Goal: Use online tool/utility: Utilize a website feature to perform a specific function

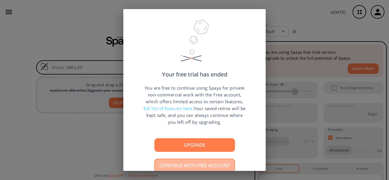
click at [212, 166] on button "Continue with free account" at bounding box center [195, 166] width 81 height 14
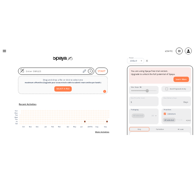
scroll to position [0, 0]
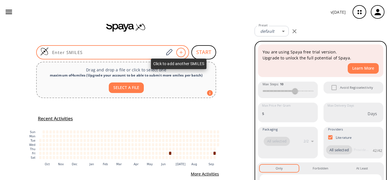
click at [182, 53] on div at bounding box center [180, 52] width 9 height 9
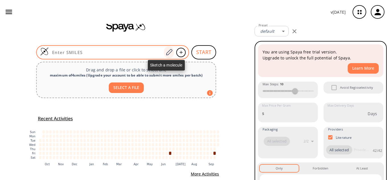
click at [166, 55] on icon at bounding box center [169, 52] width 6 height 6
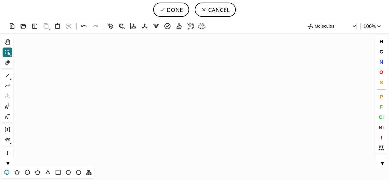
click at [5, 174] on icon at bounding box center [6, 172] width 7 height 7
click at [83, 87] on icon "Created with [PERSON_NAME] 2.3.0" at bounding box center [194, 100] width 359 height 134
click at [174, 88] on icon "Created with [PERSON_NAME] 2.3.0" at bounding box center [194, 100] width 359 height 134
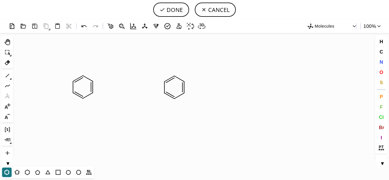
click at [291, 90] on icon "Created with [PERSON_NAME] 2.3.0" at bounding box center [194, 100] width 359 height 134
click at [8, 75] on icon at bounding box center [7, 75] width 7 height 7
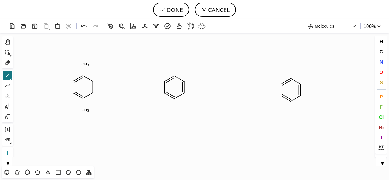
click at [8, 153] on icon at bounding box center [7, 153] width 7 height 7
click at [98, 85] on icon "Created with [PERSON_NAME] 2.3.0 C H 3 C H 3" at bounding box center [194, 100] width 359 height 134
click at [104, 86] on icon "Created with [PERSON_NAME] 2.3.0 C H 3 C H 3" at bounding box center [194, 100] width 359 height 134
drag, startPoint x: 10, startPoint y: 141, endPoint x: 11, endPoint y: 144, distance: 3.5
click at [11, 144] on div "Ctrl+R" at bounding box center [7, 140] width 10 height 10
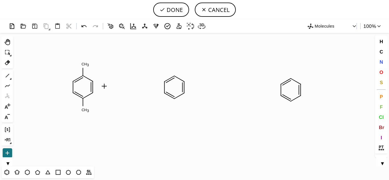
click at [6, 163] on div "▼" at bounding box center [7, 162] width 10 height 9
click at [11, 108] on icon at bounding box center [7, 106] width 7 height 7
click at [11, 109] on icon at bounding box center [11, 110] width 2 height 2
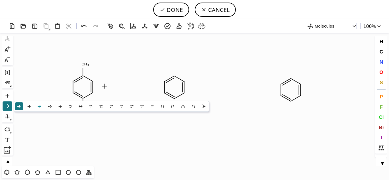
click at [39, 109] on icon at bounding box center [39, 106] width 6 height 6
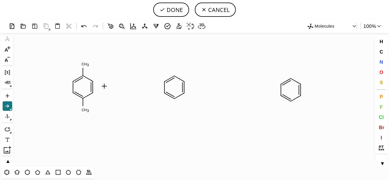
click at [113, 87] on icon "Created with [PERSON_NAME] 2.3.0 C H 3 C H 3" at bounding box center [194, 100] width 359 height 134
drag, startPoint x: 125, startPoint y: 88, endPoint x: 143, endPoint y: 87, distance: 17.4
click at [146, 104] on icon "Created with [PERSON_NAME] 2.3.0 C H 3 C H 3" at bounding box center [194, 100] width 359 height 134
click at [7, 96] on icon at bounding box center [7, 96] width 4 height 4
click at [196, 87] on icon "Created with [PERSON_NAME] 2.3.0 C H 3 C H 3" at bounding box center [194, 100] width 359 height 134
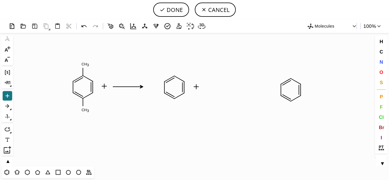
click at [11, 109] on icon at bounding box center [11, 110] width 2 height 2
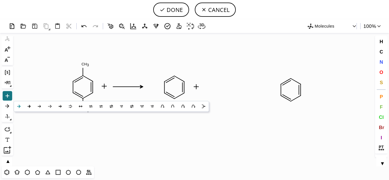
click at [19, 107] on icon at bounding box center [18, 106] width 3 height 3
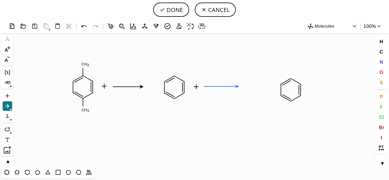
drag, startPoint x: 204, startPoint y: 87, endPoint x: 239, endPoint y: 84, distance: 34.6
click at [239, 84] on icon "Created with [PERSON_NAME] 2.3.0 C H 3 C H 3" at bounding box center [194, 100] width 359 height 134
click at [133, 87] on icon at bounding box center [128, 87] width 30 height 3
click at [7, 107] on icon at bounding box center [7, 106] width 7 height 7
click at [109, 86] on icon "Created with [PERSON_NAME] 2.3.0 C H 3 C H 3" at bounding box center [194, 100] width 359 height 134
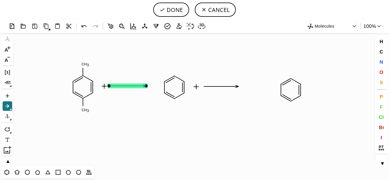
drag, startPoint x: 121, startPoint y: 86, endPoint x: 145, endPoint y: 85, distance: 24.8
click at [294, 95] on icon "Created with [PERSON_NAME] 2.3.0 C H 3 C H 3" at bounding box center [194, 100] width 359 height 134
click at [225, 84] on icon "Created with [PERSON_NAME] 2.3.0 C H 3 C H 3" at bounding box center [194, 100] width 359 height 134
click at [384, 42] on button "H" at bounding box center [382, 42] width 10 height 10
click at [322, 27] on span "Molecules" at bounding box center [333, 26] width 37 height 7
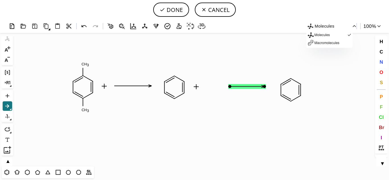
click at [177, 27] on div at bounding box center [194, 90] width 389 height 180
click at [111, 27] on icon at bounding box center [111, 26] width 8 height 8
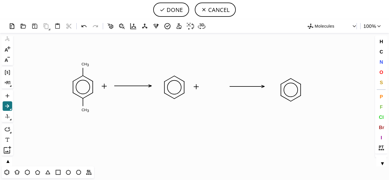
scroll to position [14, 0]
click at [7, 162] on button "▲" at bounding box center [8, 160] width 12 height 5
click at [8, 77] on icon at bounding box center [7, 75] width 7 height 7
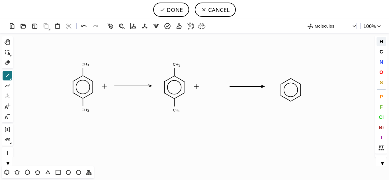
click at [383, 40] on span "H" at bounding box center [381, 41] width 3 height 5
click at [206, 87] on tspan "H" at bounding box center [206, 87] width 3 height 4
click at [208, 88] on tspan "O" at bounding box center [207, 88] width 3 height 4
click at [9, 42] on icon at bounding box center [7, 41] width 7 height 7
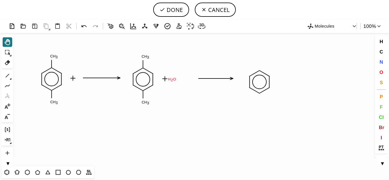
drag, startPoint x: 201, startPoint y: 85, endPoint x: 170, endPoint y: 77, distance: 32.4
click at [170, 77] on tspan "H" at bounding box center [169, 79] width 3 height 4
click at [6, 50] on icon at bounding box center [7, 52] width 7 height 7
click at [170, 80] on tspan "H" at bounding box center [169, 79] width 3 height 4
drag, startPoint x: 172, startPoint y: 79, endPoint x: 178, endPoint y: 79, distance: 5.1
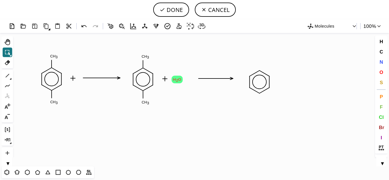
click at [178, 79] on tspan "2" at bounding box center [177, 80] width 2 height 4
drag, startPoint x: 198, startPoint y: 78, endPoint x: 193, endPoint y: 79, distance: 5.6
drag, startPoint x: 204, startPoint y: 79, endPoint x: 199, endPoint y: 80, distance: 5.2
click at [199, 80] on icon "Created with [PERSON_NAME] 2.3.0 C H 3 C H 3 C H 3 C H 3 O H 2 O" at bounding box center [194, 100] width 359 height 134
click at [259, 81] on icon "Created with [PERSON_NAME] 2.3.0 C H 3 C H 3 C H 3 C H 3 O H 2 O" at bounding box center [194, 100] width 359 height 134
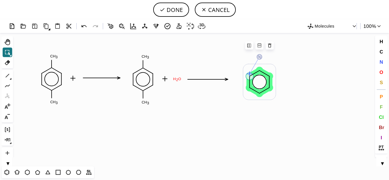
drag, startPoint x: 261, startPoint y: 82, endPoint x: 250, endPoint y: 71, distance: 15.1
click at [250, 71] on circle at bounding box center [250, 74] width 6 height 6
click at [279, 84] on icon "Created with [PERSON_NAME] 2.3.0 C H 3 C H 3 C H 3 C H 3 O H 2 O" at bounding box center [194, 100] width 359 height 134
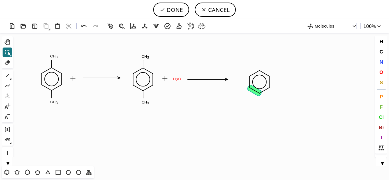
click at [253, 88] on icon at bounding box center [255, 90] width 14 height 11
click at [7, 43] on icon at bounding box center [7, 41] width 7 height 7
click at [247, 81] on icon at bounding box center [250, 82] width 6 height 15
click at [256, 79] on icon "Created with [PERSON_NAME] 2.3.0 C H 3 C H 3 C H 3 C H 3 O H 2 O" at bounding box center [194, 100] width 359 height 134
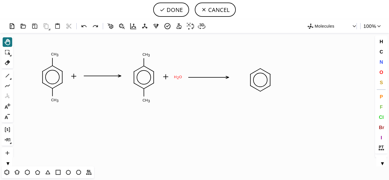
drag, startPoint x: 256, startPoint y: 79, endPoint x: 260, endPoint y: 78, distance: 3.8
click at [260, 78] on icon "Created with [PERSON_NAME] 2.3.0 C H 3 C H 3 C H 3 C H 3 O H 2 O" at bounding box center [194, 100] width 359 height 134
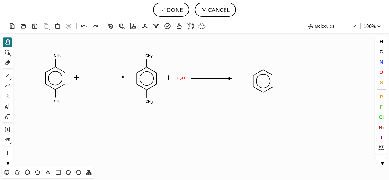
click at [260, 78] on icon "Created with [PERSON_NAME] 2.3.0 C H 3 C H 3 C H 3 C H 3 O H 2 O" at bounding box center [194, 100] width 359 height 134
click at [252, 70] on icon "Created with [PERSON_NAME] 2.3.0 C H 3 C H 3 C H 3 C H 3 O H 2 O" at bounding box center [194, 100] width 359 height 134
click at [250, 73] on icon "Created with [PERSON_NAME] 2.3.0 C H 3 C H 3 C H 3 C H 3 O H 2 O" at bounding box center [194, 100] width 359 height 134
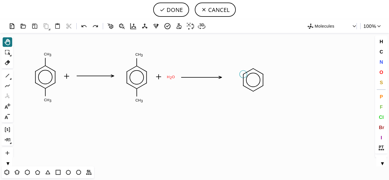
drag, startPoint x: 250, startPoint y: 73, endPoint x: 241, endPoint y: 72, distance: 9.2
click at [241, 72] on icon "Created with [PERSON_NAME] 2.3.0 C H 3 C H 3 C H 3 C H 3 O H 2 O" at bounding box center [194, 100] width 359 height 134
click at [12, 55] on button "Shift+Tab" at bounding box center [8, 53] width 10 height 10
click at [10, 56] on icon at bounding box center [11, 56] width 2 height 2
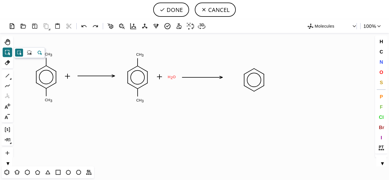
click at [41, 53] on icon at bounding box center [41, 53] width 2 height 3
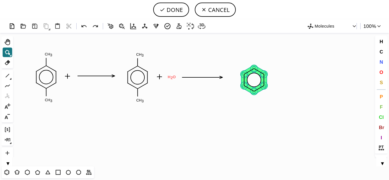
click at [247, 90] on icon at bounding box center [249, 88] width 14 height 11
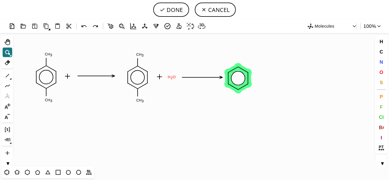
drag, startPoint x: 247, startPoint y: 90, endPoint x: 231, endPoint y: 89, distance: 16.1
click at [231, 89] on icon at bounding box center [233, 87] width 14 height 11
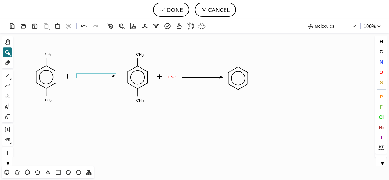
drag, startPoint x: 29, startPoint y: 44, endPoint x: 113, endPoint y: 75, distance: 89.4
click at [113, 75] on icon "Created with [PERSON_NAME] 2.3.0 C H 3 C H 3 C H 3 C H 3 O H 2 O" at bounding box center [194, 100] width 359 height 134
drag, startPoint x: 113, startPoint y: 75, endPoint x: 117, endPoint y: 75, distance: 4.6
click at [117, 75] on icon at bounding box center [100, 76] width 37 height 2
drag, startPoint x: 67, startPoint y: 76, endPoint x: 75, endPoint y: 76, distance: 7.4
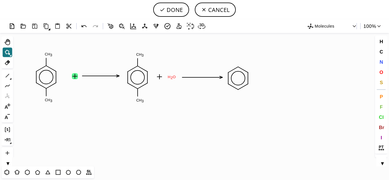
click at [75, 76] on icon at bounding box center [75, 76] width 5 height 5
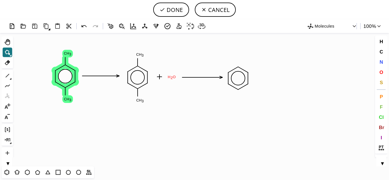
drag, startPoint x: 53, startPoint y: 71, endPoint x: 72, endPoint y: 70, distance: 19.1
click at [72, 70] on icon "Created with [PERSON_NAME] 2.3.0 C H 3 C H 3 C H 3 C H 3 O H 2 O" at bounding box center [194, 100] width 359 height 134
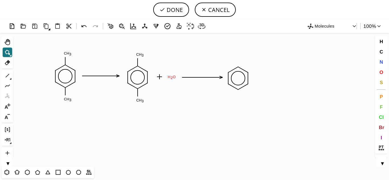
click at [36, 61] on icon "Created with [PERSON_NAME] 2.3.0 C H 3 C H 3 C H 3 C H 3 O H 2 O" at bounding box center [194, 100] width 359 height 134
click at [7, 153] on icon at bounding box center [7, 153] width 7 height 7
click at [85, 72] on icon "Created with [PERSON_NAME] 2.3.0 C H 3 C H 3 C H 3 C H 3 O H 2 O" at bounding box center [194, 100] width 359 height 134
click at [86, 70] on icon at bounding box center [85, 69] width 5 height 5
click at [380, 72] on span "O" at bounding box center [382, 72] width 4 height 5
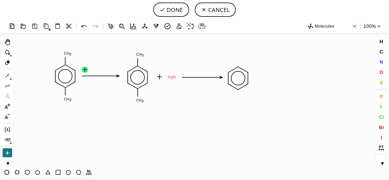
click at [93, 69] on icon "Created with [PERSON_NAME] 2.3.0 C H 3 C H 3 C H 3 C H 3 O H 2 O" at bounding box center [194, 100] width 359 height 134
click at [382, 72] on span "O" at bounding box center [382, 72] width 4 height 5
click at [91, 70] on tspan "O" at bounding box center [90, 70] width 3 height 4
click at [384, 129] on span "Br" at bounding box center [381, 127] width 5 height 5
click at [102, 70] on tspan "Br" at bounding box center [102, 70] width 4 height 4
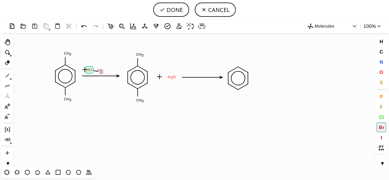
drag, startPoint x: 90, startPoint y: 70, endPoint x: 105, endPoint y: 74, distance: 15.3
click at [105, 74] on icon "Created with [PERSON_NAME] 2.3.0 C H 3 C H 3 C H 3 C H 3 O H 2 Br H O H Br Br" at bounding box center [194, 100] width 359 height 134
click at [112, 69] on tspan "Br" at bounding box center [112, 69] width 4 height 4
click at [387, 72] on div "C N O S" at bounding box center [381, 67] width 12 height 41
click at [382, 72] on span "O" at bounding box center [382, 72] width 4 height 5
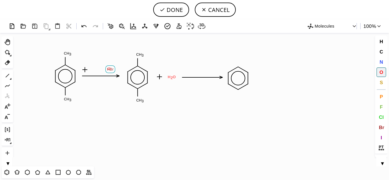
click at [109, 69] on tspan "O" at bounding box center [109, 69] width 3 height 4
click at [94, 70] on tspan "O" at bounding box center [93, 70] width 3 height 4
click at [8, 163] on div "▼" at bounding box center [7, 162] width 10 height 9
click at [7, 139] on icon at bounding box center [7, 139] width 7 height 7
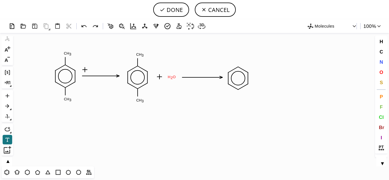
click at [92, 69] on icon "Created with [PERSON_NAME] 2.3.0 C H 3 C H 3 C H 3 C H 3 O H 2 O" at bounding box center [194, 100] width 359 height 134
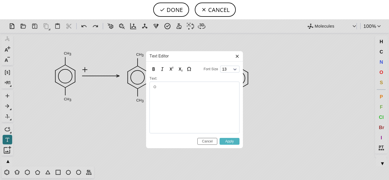
click at [234, 140] on input "Apply" at bounding box center [230, 141] width 20 height 7
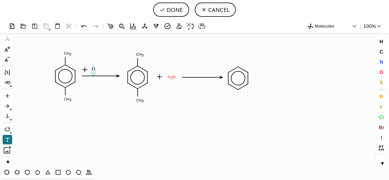
click at [95, 69] on icon "Created with [PERSON_NAME] 2.3.0 C H 3 C H 3 C H 3 C H 3 O H 2 O O" at bounding box center [194, 100] width 359 height 134
click at [93, 69] on icon "Created with [PERSON_NAME] 2.3.0 C H 3 C H 3 C H 3 C H 3 O H 2 O O" at bounding box center [194, 100] width 359 height 134
click at [91, 70] on tspan "O" at bounding box center [91, 69] width 3 height 4
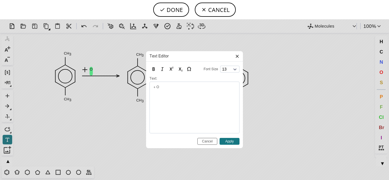
click at [176, 85] on div "+ O" at bounding box center [195, 108] width 90 height 52
click at [169, 91] on div at bounding box center [195, 91] width 82 height 4
click at [236, 69] on button "13" at bounding box center [229, 69] width 19 height 7
drag, startPoint x: 181, startPoint y: 95, endPoint x: 155, endPoint y: 90, distance: 26.0
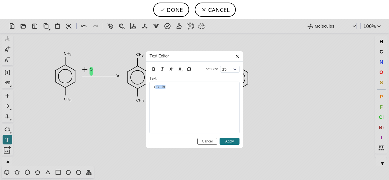
click at [155, 90] on div "+ O Br" at bounding box center [195, 112] width 82 height 52
click at [230, 143] on input "Apply" at bounding box center [230, 141] width 20 height 7
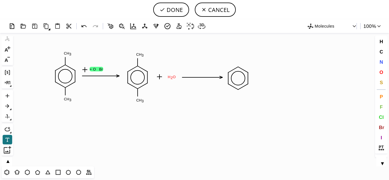
click at [86, 70] on icon at bounding box center [85, 70] width 5 height 5
click at [84, 70] on icon "Created with [PERSON_NAME] 2.3.0 C H 3 C H 3 C H 3 C H 3 O H 2 + O Br O" at bounding box center [194, 100] width 359 height 134
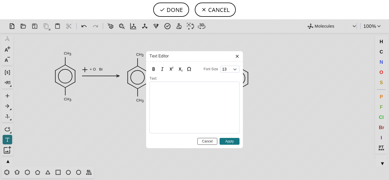
click at [213, 142] on input "Cancel" at bounding box center [208, 141] width 20 height 7
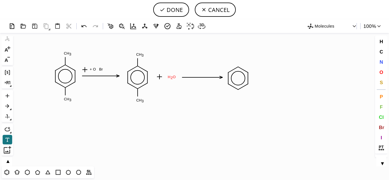
click at [85, 70] on icon at bounding box center [85, 70] width 5 height 5
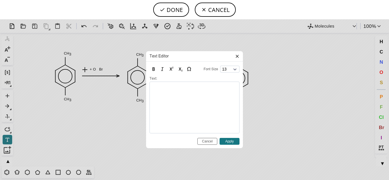
click at [85, 70] on div "Text Editor Font Size 13 Text: Cancel Apply" at bounding box center [194, 99] width 389 height 161
click at [237, 56] on icon at bounding box center [237, 56] width 3 height 3
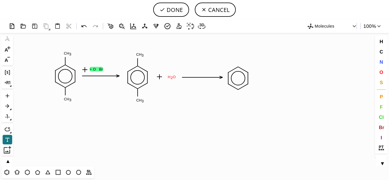
click at [99, 69] on tspan "+ O Br" at bounding box center [96, 69] width 13 height 4
drag, startPoint x: 99, startPoint y: 69, endPoint x: 108, endPoint y: 71, distance: 8.7
click at [108, 71] on tspan "+ O Br" at bounding box center [104, 71] width 13 height 4
click at [86, 69] on icon "Created with [PERSON_NAME] 2.3.0 C H 3 C H 3 C H 3 C H 3 O H 2 + O Br O" at bounding box center [194, 100] width 359 height 134
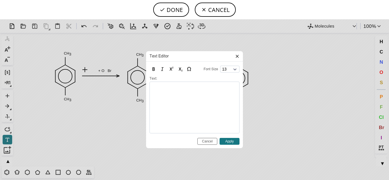
click at [237, 56] on icon at bounding box center [237, 56] width 5 height 5
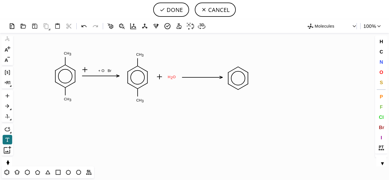
scroll to position [0, 0]
click at [7, 161] on button "▲" at bounding box center [8, 160] width 12 height 5
click at [9, 43] on icon at bounding box center [7, 41] width 7 height 7
click at [84, 66] on icon "Created with [PERSON_NAME] 2.3.0 C H 3 C H 3 C H 3 C H 3 O H 2 + O Br O" at bounding box center [194, 100] width 359 height 134
click at [5, 49] on icon at bounding box center [7, 52] width 7 height 7
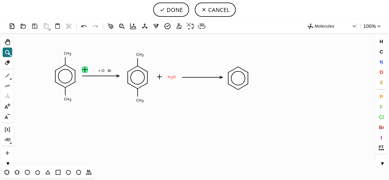
click at [84, 69] on rect at bounding box center [85, 70] width 6 height 6
drag, startPoint x: 108, startPoint y: 70, endPoint x: 102, endPoint y: 72, distance: 6.1
click at [102, 72] on tspan "+ O Br" at bounding box center [98, 72] width 13 height 4
click at [8, 163] on div "▼" at bounding box center [7, 162] width 10 height 9
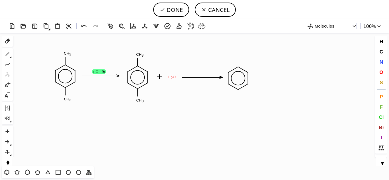
scroll to position [57, 0]
click at [9, 136] on icon at bounding box center [7, 139] width 7 height 7
click at [98, 80] on icon "Created with [PERSON_NAME] 2.3.0 C H 3 C H 3 C H 3 C H 3 O H 2 + O Br O" at bounding box center [194, 100] width 359 height 134
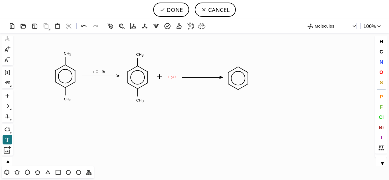
click at [99, 83] on icon "Created with [PERSON_NAME] 2.3.0 C H 3 C H 3 C H 3 C H 3 O H 2 + O Br O" at bounding box center [194, 100] width 359 height 134
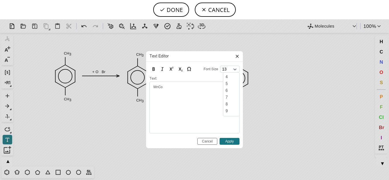
click at [235, 69] on button "13" at bounding box center [229, 69] width 19 height 7
click at [226, 144] on input "Apply" at bounding box center [230, 141] width 20 height 7
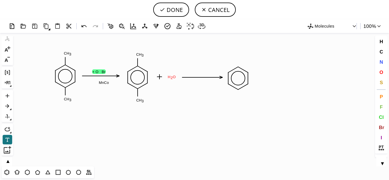
click at [103, 75] on icon "Created with [PERSON_NAME] 2.3.0 C H 3 C H 3 C H 3 C H 3 O H 2 + O Br MnCo O" at bounding box center [194, 100] width 359 height 134
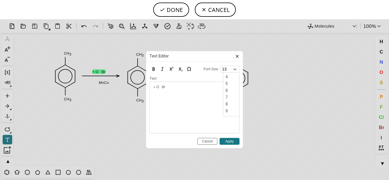
click at [237, 70] on button "13" at bounding box center [229, 69] width 19 height 7
click at [230, 143] on input "Apply" at bounding box center [230, 141] width 20 height 7
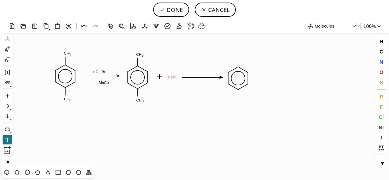
click at [166, 129] on icon "Created with [PERSON_NAME] 2.3.0 C H 3 C H 3 C H 3 C H 3 O H 2 + O Br MnCo O" at bounding box center [194, 100] width 359 height 134
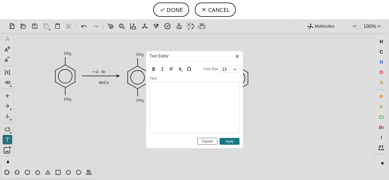
click at [207, 141] on input "Cancel" at bounding box center [208, 141] width 20 height 7
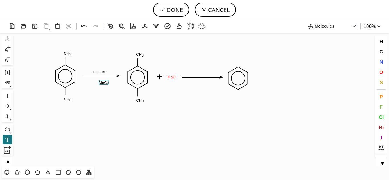
click at [102, 83] on tspan "MnCo" at bounding box center [104, 83] width 10 height 4
click at [102, 82] on tspan "MnCo" at bounding box center [104, 83] width 10 height 4
click at [183, 82] on tspan "MnCo" at bounding box center [188, 82] width 10 height 4
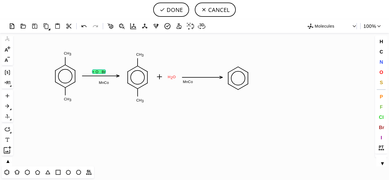
click at [101, 72] on tspan "+ O Br" at bounding box center [98, 72] width 13 height 4
click at [183, 73] on tspan "+ O Br" at bounding box center [189, 73] width 13 height 4
click at [191, 73] on tspan "+ O Br" at bounding box center [189, 73] width 13 height 4
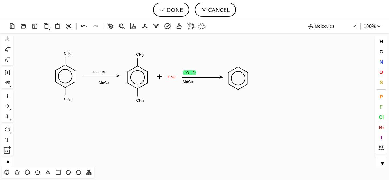
click at [191, 73] on tspan "+ O Br" at bounding box center [189, 73] width 13 height 4
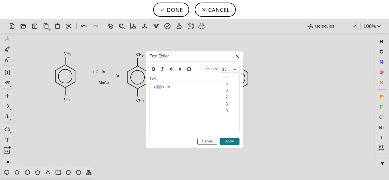
click at [235, 70] on button "13" at bounding box center [229, 69] width 19 height 7
click at [179, 70] on icon at bounding box center [180, 69] width 6 height 6
click at [172, 69] on icon at bounding box center [171, 69] width 6 height 6
click at [181, 68] on icon at bounding box center [180, 69] width 6 height 6
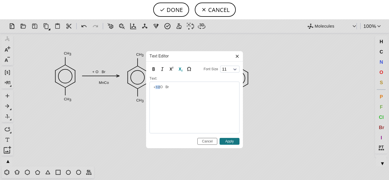
click at [178, 70] on icon at bounding box center [180, 69] width 6 height 6
click at [163, 68] on icon at bounding box center [162, 69] width 6 height 6
click at [233, 142] on input "Apply" at bounding box center [230, 141] width 20 height 7
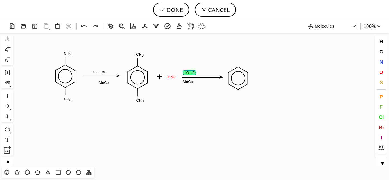
click at [188, 73] on tspan "+ O Br" at bounding box center [189, 73] width 13 height 4
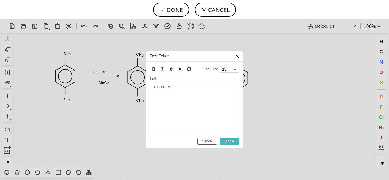
click at [232, 141] on input "Apply" at bounding box center [230, 141] width 20 height 7
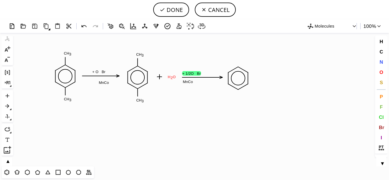
click at [198, 75] on tspan "+ 1/2O Br" at bounding box center [191, 74] width 19 height 4
click at [190, 74] on tspan "+ 1/2O Br" at bounding box center [191, 74] width 19 height 4
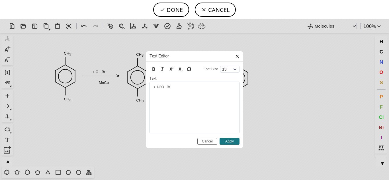
click at [164, 87] on span "+ 1/2O Br" at bounding box center [162, 87] width 17 height 3
click at [179, 69] on icon at bounding box center [180, 69] width 6 height 6
click at [169, 89] on span "Br" at bounding box center [167, 87] width 3 height 3
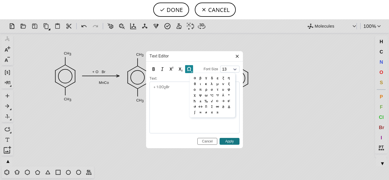
click at [188, 68] on icon at bounding box center [189, 69] width 4 height 4
click at [237, 53] on header "Text Editor" at bounding box center [194, 56] width 97 height 11
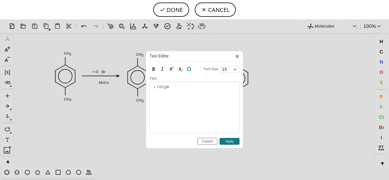
click at [188, 68] on icon at bounding box center [189, 69] width 6 height 6
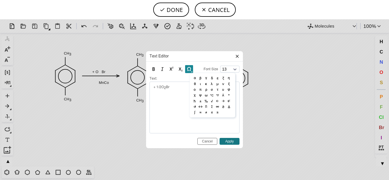
click at [190, 71] on icon at bounding box center [189, 69] width 6 height 6
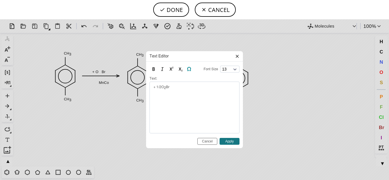
click at [191, 71] on button at bounding box center [189, 69] width 8 height 8
click at [224, 141] on input "Apply" at bounding box center [230, 141] width 20 height 7
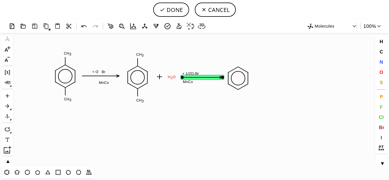
click at [209, 78] on icon at bounding box center [202, 77] width 40 height 2
drag, startPoint x: 223, startPoint y: 77, endPoint x: 206, endPoint y: 77, distance: 17.1
click at [230, 76] on circle at bounding box center [228, 72] width 7 height 7
click at [247, 90] on icon "Created with [PERSON_NAME] 2.3.0 C H 3 C H 3 C H 3 C H 3 O H 2 + O Br MnCo MnCo…" at bounding box center [194, 100] width 359 height 134
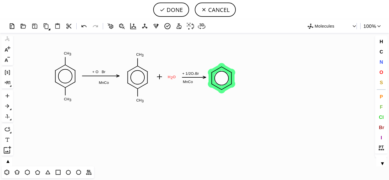
drag, startPoint x: 243, startPoint y: 72, endPoint x: 226, endPoint y: 72, distance: 16.5
click at [226, 72] on icon "Created with [PERSON_NAME] 2.3.0 C H 3 C H 3 C H 3 C H 3 O H 2 + O Br MnCo MnCo…" at bounding box center [194, 100] width 359 height 134
click at [159, 75] on rect at bounding box center [160, 77] width 6 height 6
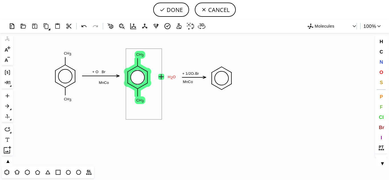
drag, startPoint x: 126, startPoint y: 49, endPoint x: 162, endPoint y: 120, distance: 79.8
click at [155, 100] on icon "Created with [PERSON_NAME] 2.3.0 C H 3 C H 3 C H 3 C H 3 O H 2 + O Br MnCo MnCo…" at bounding box center [194, 100] width 359 height 134
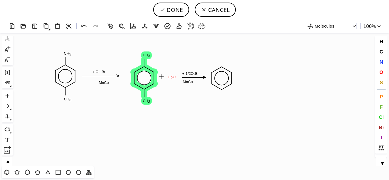
drag, startPoint x: 143, startPoint y: 86, endPoint x: 150, endPoint y: 86, distance: 6.6
click at [150, 86] on icon at bounding box center [149, 87] width 10 height 6
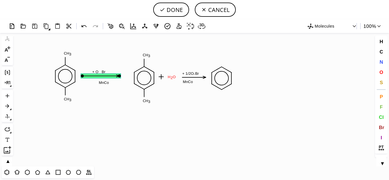
click at [110, 77] on icon at bounding box center [101, 76] width 40 height 5
drag, startPoint x: 121, startPoint y: 77, endPoint x: 105, endPoint y: 77, distance: 15.1
drag, startPoint x: 99, startPoint y: 77, endPoint x: 119, endPoint y: 76, distance: 20.0
click at [119, 76] on icon "Created with [PERSON_NAME] 2.3.0 C H 3 C H 3 C H 3 C H 3 O H 2 + O Br MnCo MnCo…" at bounding box center [194, 100] width 359 height 134
drag, startPoint x: 97, startPoint y: 77, endPoint x: 119, endPoint y: 78, distance: 22.0
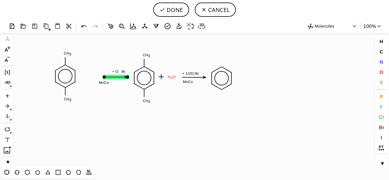
click at [119, 78] on icon "Created with [PERSON_NAME] 2.3.0 C H 3 C H 3 C H 3 C H 3 O H 2 + O Br MnCo MnCo…" at bounding box center [194, 100] width 359 height 134
drag, startPoint x: 119, startPoint y: 72, endPoint x: 111, endPoint y: 74, distance: 7.6
click at [111, 74] on tspan "+ O Br" at bounding box center [111, 73] width 13 height 4
drag, startPoint x: 105, startPoint y: 85, endPoint x: 111, endPoint y: 83, distance: 6.6
click at [111, 83] on icon "Created with [PERSON_NAME] 2.3.0 C H 3 C H 3 C H 3 C H 3 O H 2 + O Br MnCo MnCo…" at bounding box center [194, 100] width 359 height 134
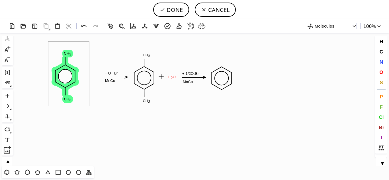
drag, startPoint x: 48, startPoint y: 42, endPoint x: 89, endPoint y: 107, distance: 77.1
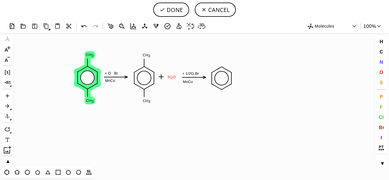
drag, startPoint x: 68, startPoint y: 88, endPoint x: 91, endPoint y: 89, distance: 22.3
click at [91, 89] on icon "Created with [PERSON_NAME] 2.3.0 C H 3 C H 3 C H 3 C H 3 O H 2 + O Br MnCo MnCo…" at bounding box center [194, 100] width 359 height 134
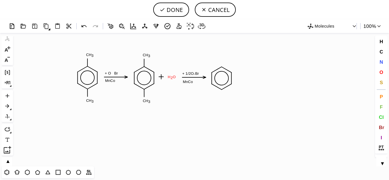
click at [241, 114] on icon "Created with [PERSON_NAME] 2.3.0 C H 3 C H 3 C H 3 C H 3 O H 2 + O Br MnCo MnCo…" at bounding box center [194, 100] width 359 height 134
click at [148, 56] on tspan "H" at bounding box center [147, 55] width 3 height 4
click at [381, 55] on button "C" at bounding box center [382, 52] width 10 height 10
click at [144, 56] on tspan "C" at bounding box center [144, 56] width 3 height 4
click at [383, 46] on button "H" at bounding box center [382, 42] width 10 height 10
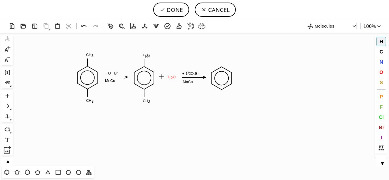
click at [147, 56] on tspan "H" at bounding box center [146, 56] width 3 height 4
click at [383, 137] on icon at bounding box center [381, 137] width 7 height 7
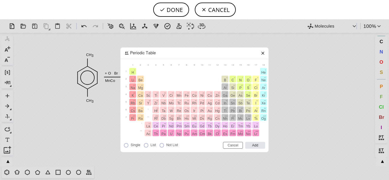
click at [261, 50] on header "Periodic Table" at bounding box center [195, 54] width 148 height 12
click at [264, 52] on icon at bounding box center [263, 53] width 5 height 5
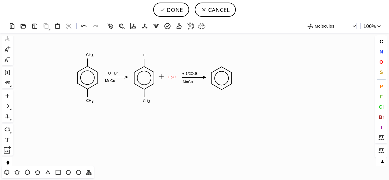
scroll to position [0, 0]
click at [8, 163] on button "▲" at bounding box center [8, 160] width 12 height 5
click at [9, 162] on div "▼ ▲" at bounding box center [7, 162] width 10 height 9
click at [7, 133] on icon at bounding box center [7, 129] width 7 height 7
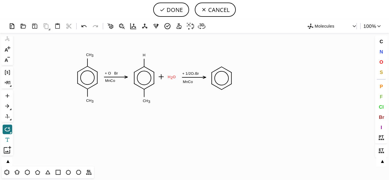
click at [7, 137] on icon at bounding box center [7, 139] width 7 height 7
click at [146, 54] on icon "Created with [PERSON_NAME] 2.3.0 C H 3 C H 3 O H 2 + O Br MnCo MnCo + 1/2O 2 Br…" at bounding box center [194, 100] width 359 height 134
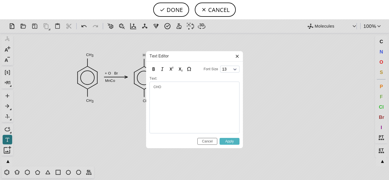
click at [235, 143] on input "Apply" at bounding box center [230, 141] width 20 height 7
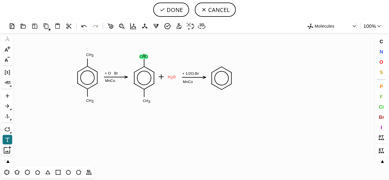
drag, startPoint x: 149, startPoint y: 55, endPoint x: 143, endPoint y: 58, distance: 6.5
click at [143, 58] on tspan "CHO" at bounding box center [144, 57] width 8 height 4
drag, startPoint x: 145, startPoint y: 57, endPoint x: 166, endPoint y: 49, distance: 23.4
click at [166, 49] on tspan "CHO" at bounding box center [165, 49] width 8 height 4
click at [166, 49] on tspan "CHO" at bounding box center [166, 49] width 8 height 4
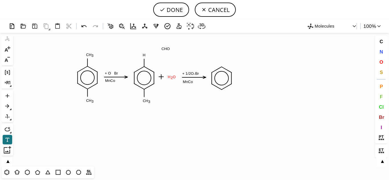
click at [144, 54] on tspan "H" at bounding box center [144, 55] width 3 height 4
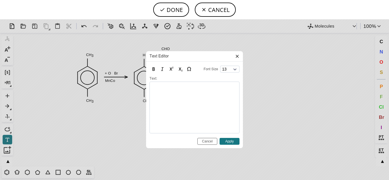
click at [237, 55] on icon at bounding box center [237, 56] width 5 height 5
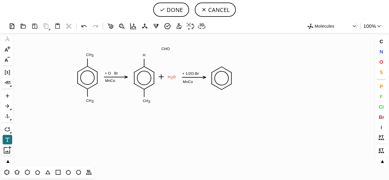
click at [5, 161] on button "▲" at bounding box center [8, 160] width 12 height 5
click at [7, 51] on icon at bounding box center [7, 52] width 7 height 7
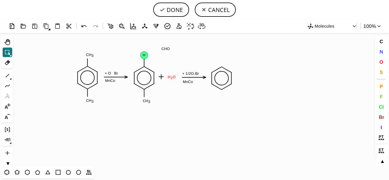
click at [144, 54] on tspan "H" at bounding box center [144, 55] width 3 height 4
type input "CHO"
click at [164, 70] on icon at bounding box center [163, 69] width 3 height 3
click at [147, 57] on circle at bounding box center [144, 55] width 7 height 7
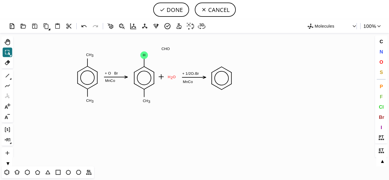
scroll to position [0, 0]
click at [7, 75] on icon at bounding box center [7, 75] width 7 height 7
click at [11, 54] on icon at bounding box center [7, 52] width 7 height 7
click at [145, 55] on tspan "C" at bounding box center [144, 55] width 3 height 4
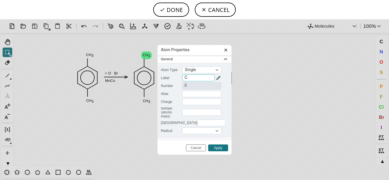
click at [201, 78] on input "C" at bounding box center [198, 78] width 32 height 7
type input "CH"
type input "C"
type input "6"
click at [219, 70] on div "Single" at bounding box center [201, 70] width 39 height 7
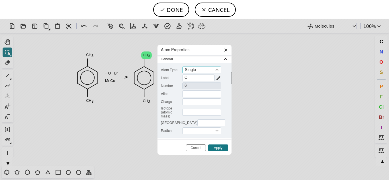
click at [219, 70] on input "single" at bounding box center [201, 71] width 39 height 6
click at [218, 70] on div "Single" at bounding box center [201, 70] width 39 height 7
click at [218, 70] on input "single" at bounding box center [201, 71] width 39 height 6
click at [217, 69] on div "Single" at bounding box center [201, 70] width 39 height 7
click at [217, 69] on input "single" at bounding box center [201, 71] width 39 height 6
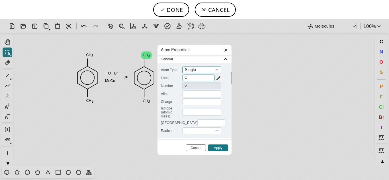
drag, startPoint x: 217, startPoint y: 69, endPoint x: 195, endPoint y: 78, distance: 23.8
click at [195, 78] on div "Atom Type Single single ​ Label C Number 6 Alias Charge Isotope (atomic mass) V…" at bounding box center [191, 101] width 60 height 68
click at [195, 78] on input "C" at bounding box center [198, 78] width 32 height 7
click at [194, 71] on div "Single" at bounding box center [201, 70] width 39 height 7
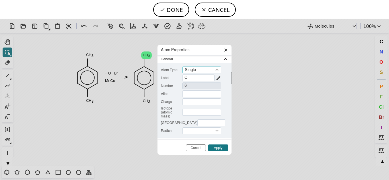
click at [194, 71] on input "single" at bounding box center [201, 71] width 39 height 6
click at [193, 80] on input "C" at bounding box center [198, 78] width 32 height 7
drag, startPoint x: 251, startPoint y: 81, endPoint x: 226, endPoint y: 50, distance: 39.7
click at [226, 50] on div "Atom Properties General Atom Type Single single ​ Label C Number 6 Alias Charge…" at bounding box center [194, 99] width 389 height 161
click at [226, 50] on icon at bounding box center [226, 49] width 3 height 3
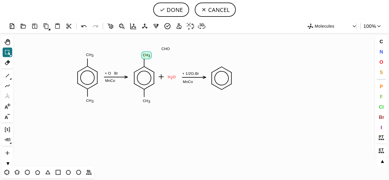
click at [145, 55] on tspan "C" at bounding box center [144, 55] width 3 height 4
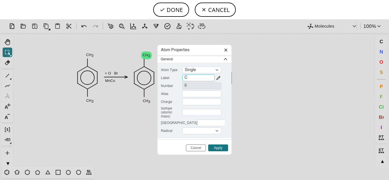
type input "CH"
type input "CHO"
click at [216, 124] on div "​" at bounding box center [217, 123] width 39 height 7
click at [216, 124] on input "-1" at bounding box center [217, 124] width 39 height 6
click at [216, 124] on div "​" at bounding box center [217, 123] width 39 height 7
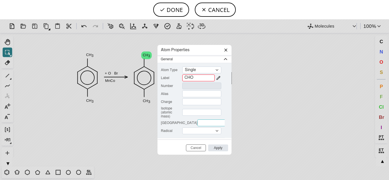
click at [216, 124] on input "-1" at bounding box center [217, 124] width 39 height 6
click at [217, 70] on div "Single" at bounding box center [201, 70] width 39 height 7
click at [217, 70] on input "single" at bounding box center [201, 71] width 39 height 6
click at [217, 70] on div "Single" at bounding box center [201, 70] width 39 height 7
click at [217, 70] on input "single" at bounding box center [201, 71] width 39 height 6
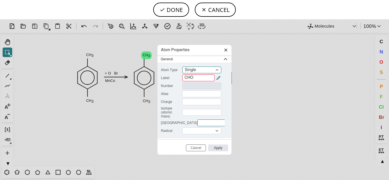
click at [220, 78] on icon at bounding box center [218, 78] width 5 height 5
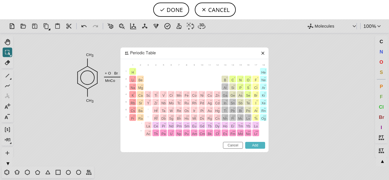
click at [248, 144] on input "Add" at bounding box center [255, 145] width 20 height 7
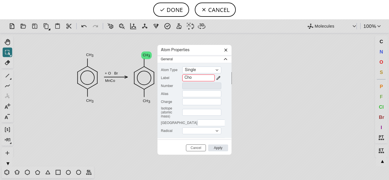
click at [225, 54] on header "Atom Properties" at bounding box center [195, 50] width 74 height 11
click at [225, 51] on icon at bounding box center [226, 49] width 3 height 3
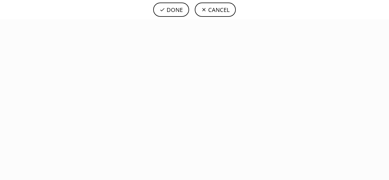
click at [180, 100] on div at bounding box center [194, 99] width 389 height 161
click at [173, 5] on button "DONE" at bounding box center [171, 10] width 36 height 14
type input "c1cc(C)ccc1C>>c1cc(C)ccc1C.O.c1ccccc1"
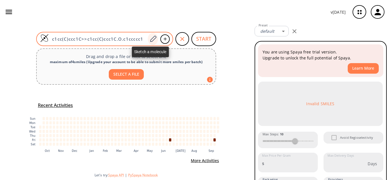
click at [153, 37] on icon at bounding box center [153, 38] width 8 height 7
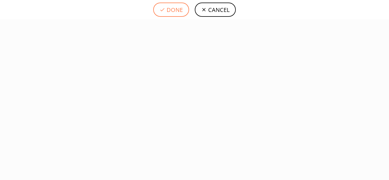
click at [170, 9] on button "DONE" at bounding box center [171, 10] width 36 height 14
